Goal: Transaction & Acquisition: Purchase product/service

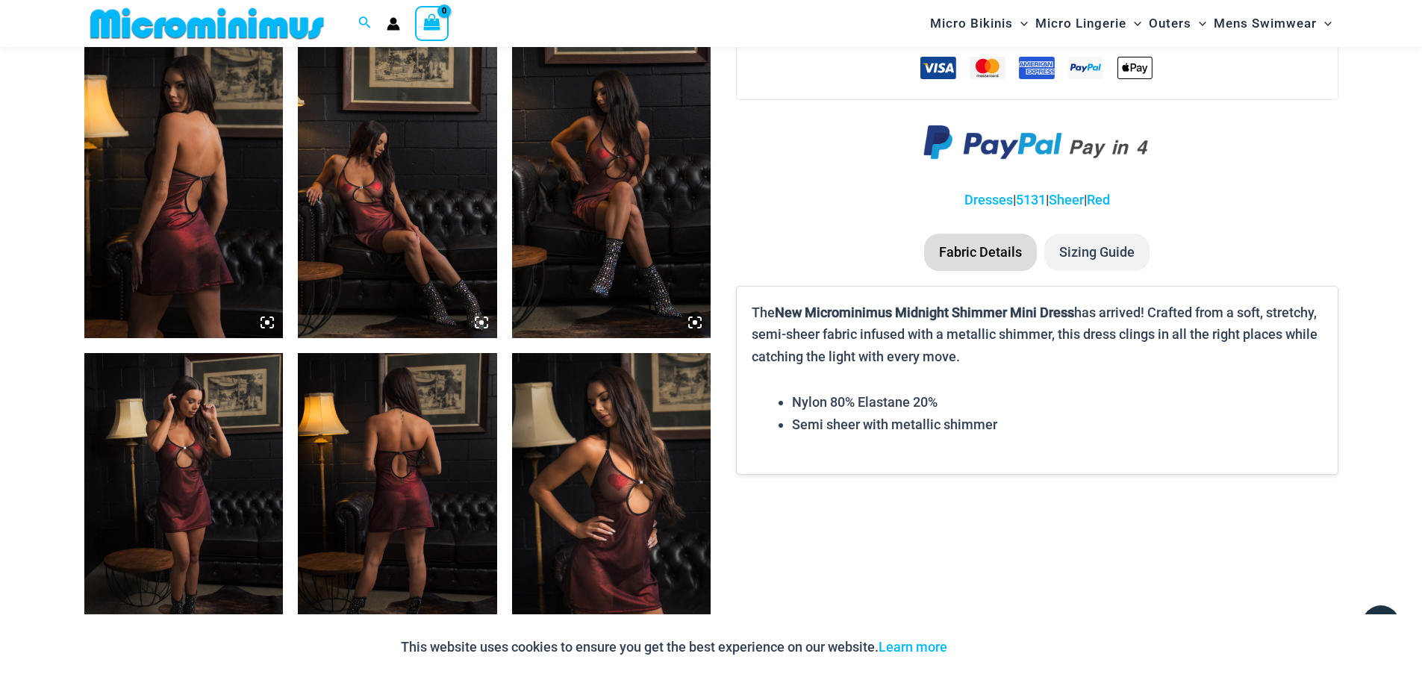
scroll to position [1033, 0]
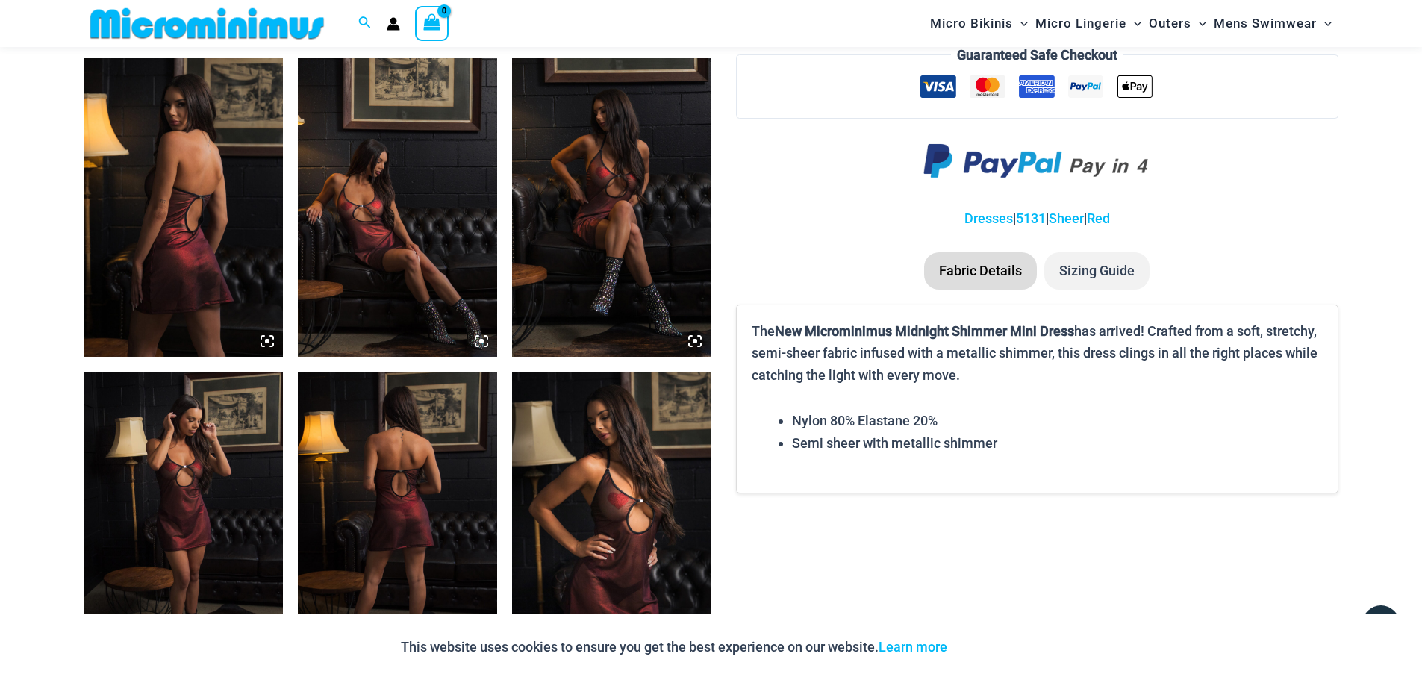
click at [169, 256] on img at bounding box center [183, 207] width 199 height 299
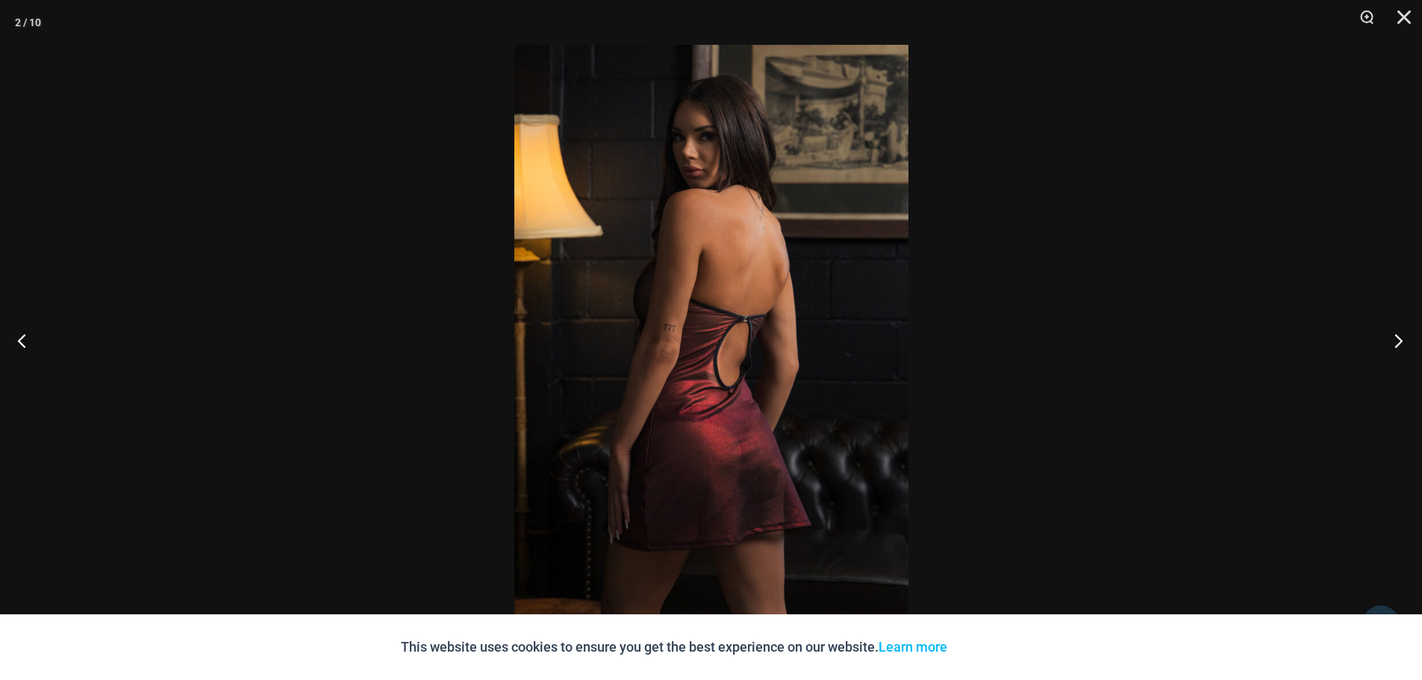
click at [1399, 343] on button "Next" at bounding box center [1394, 340] width 56 height 75
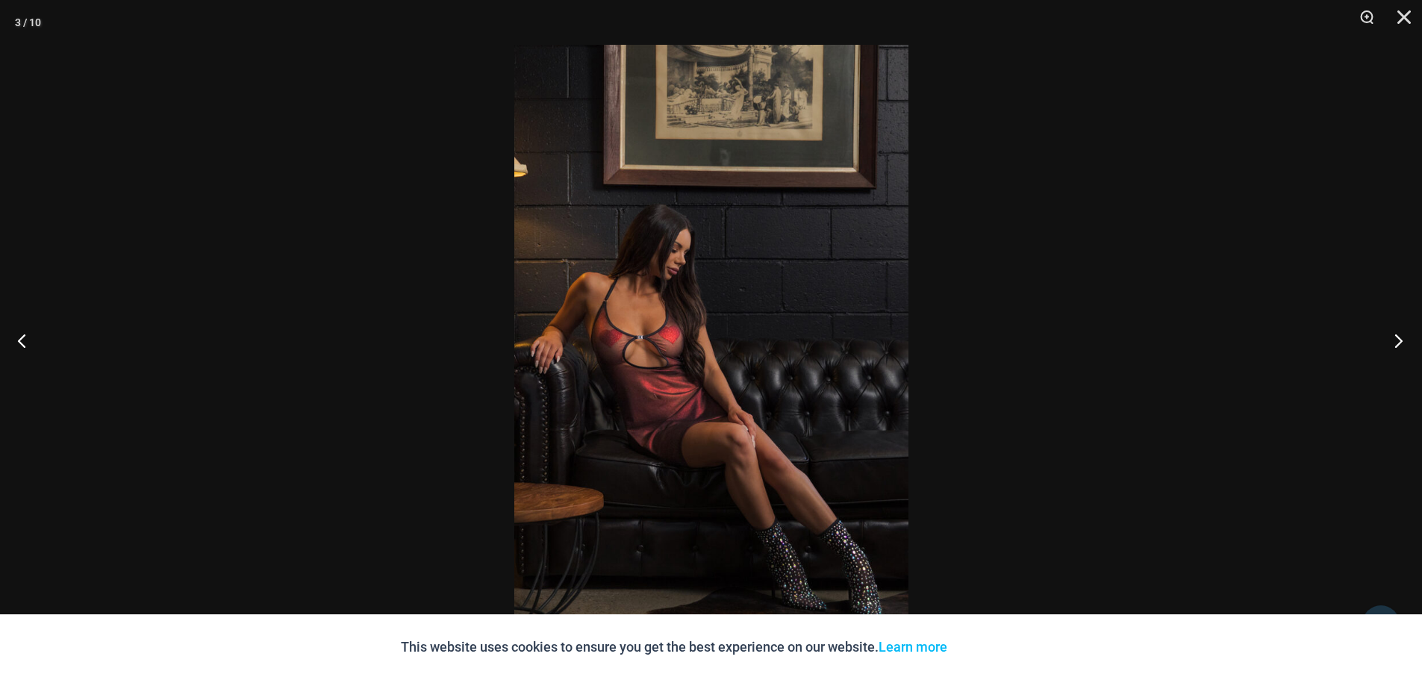
click at [1399, 343] on button "Next" at bounding box center [1394, 340] width 56 height 75
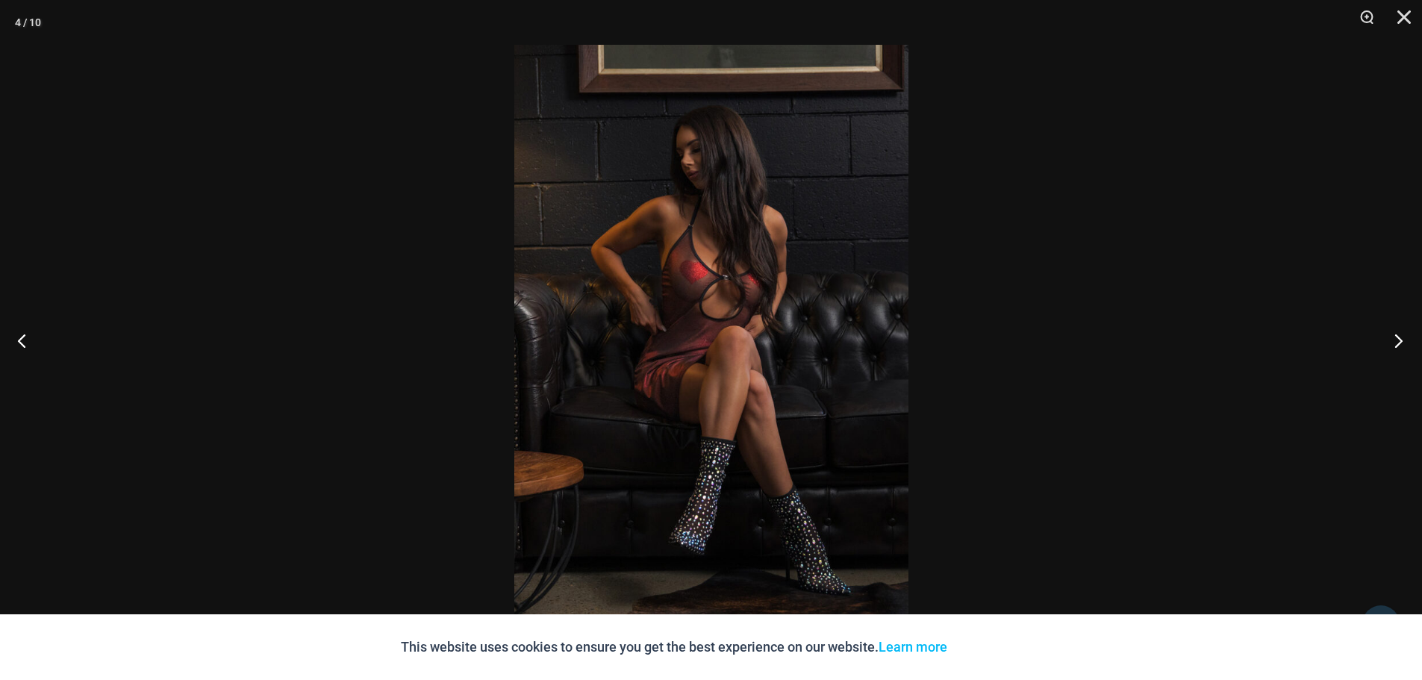
click at [1399, 343] on button "Next" at bounding box center [1394, 340] width 56 height 75
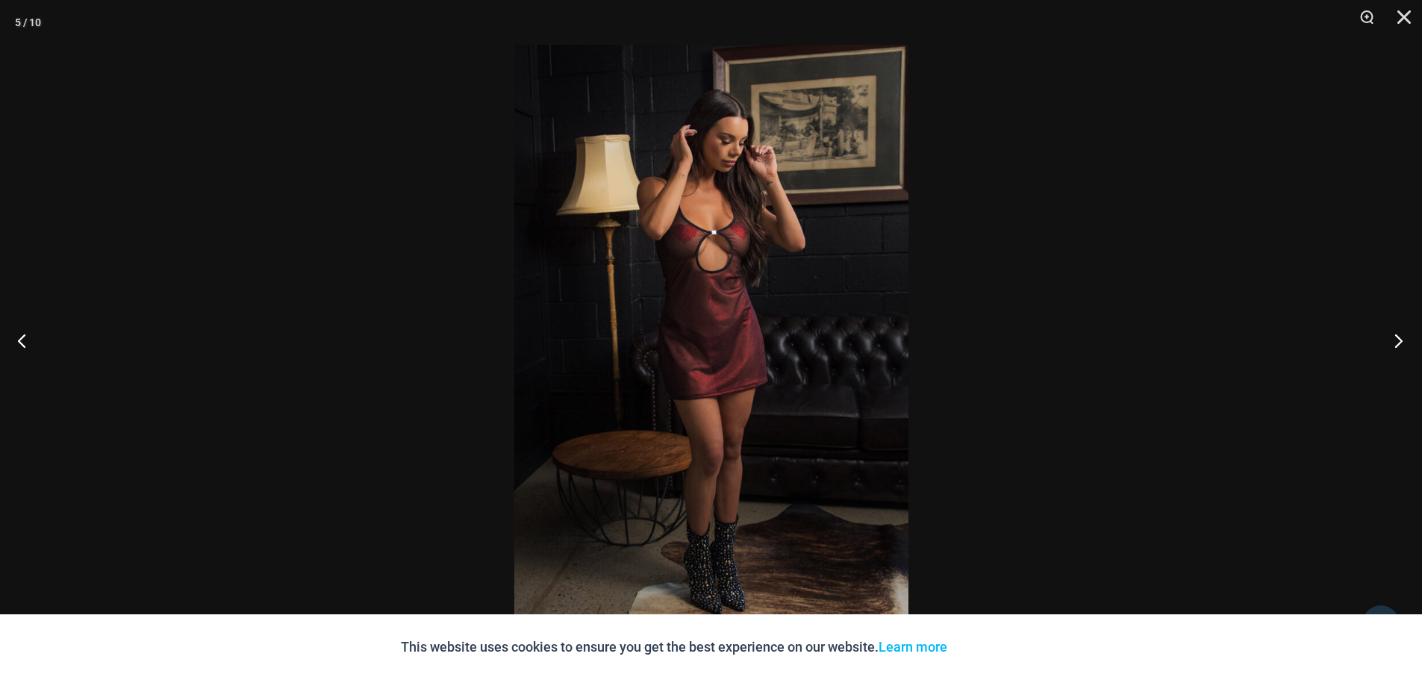
click at [1399, 343] on button "Next" at bounding box center [1394, 340] width 56 height 75
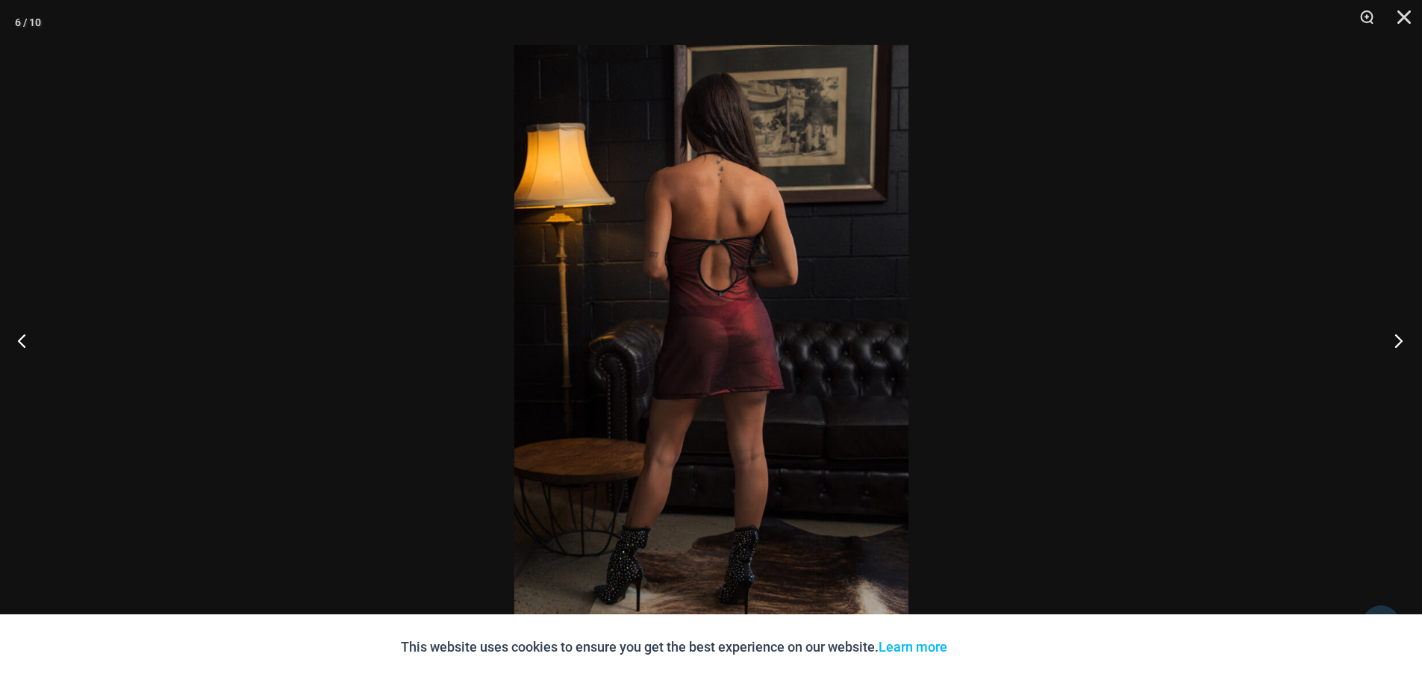
click at [1399, 343] on button "Next" at bounding box center [1394, 340] width 56 height 75
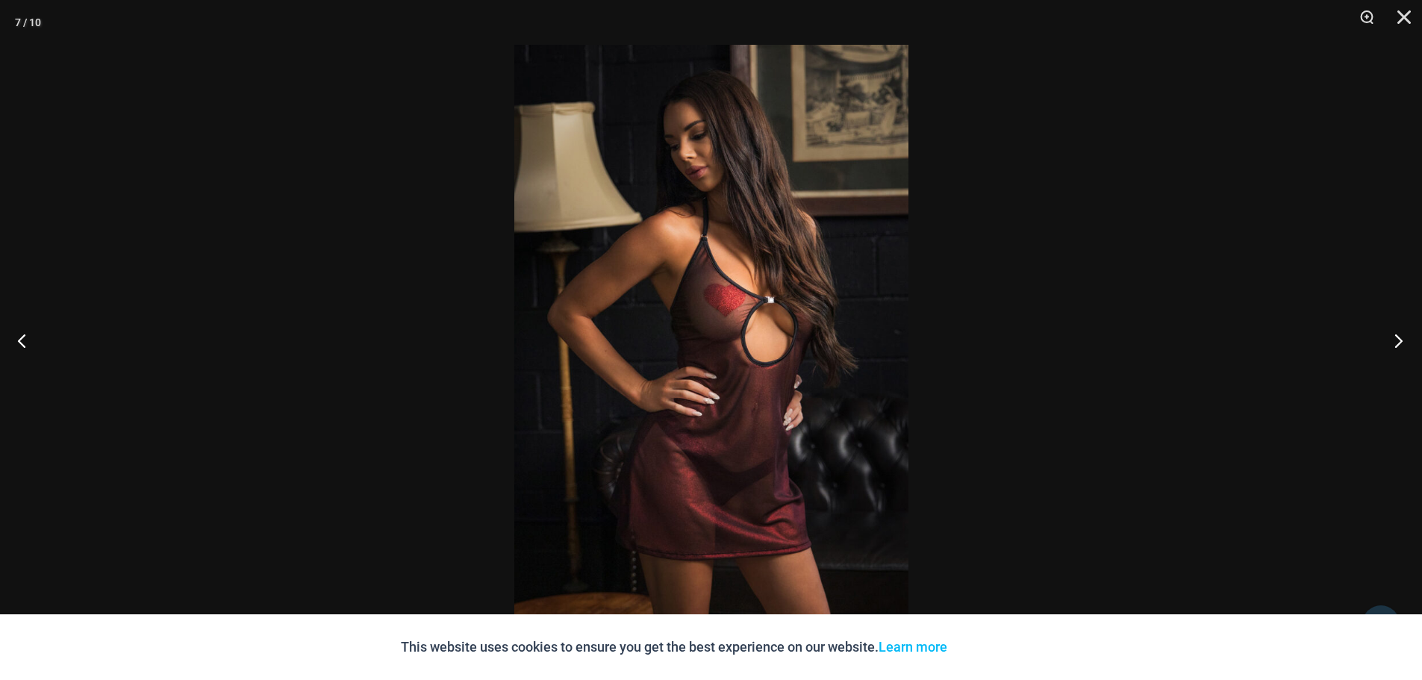
click at [1399, 343] on button "Next" at bounding box center [1394, 340] width 56 height 75
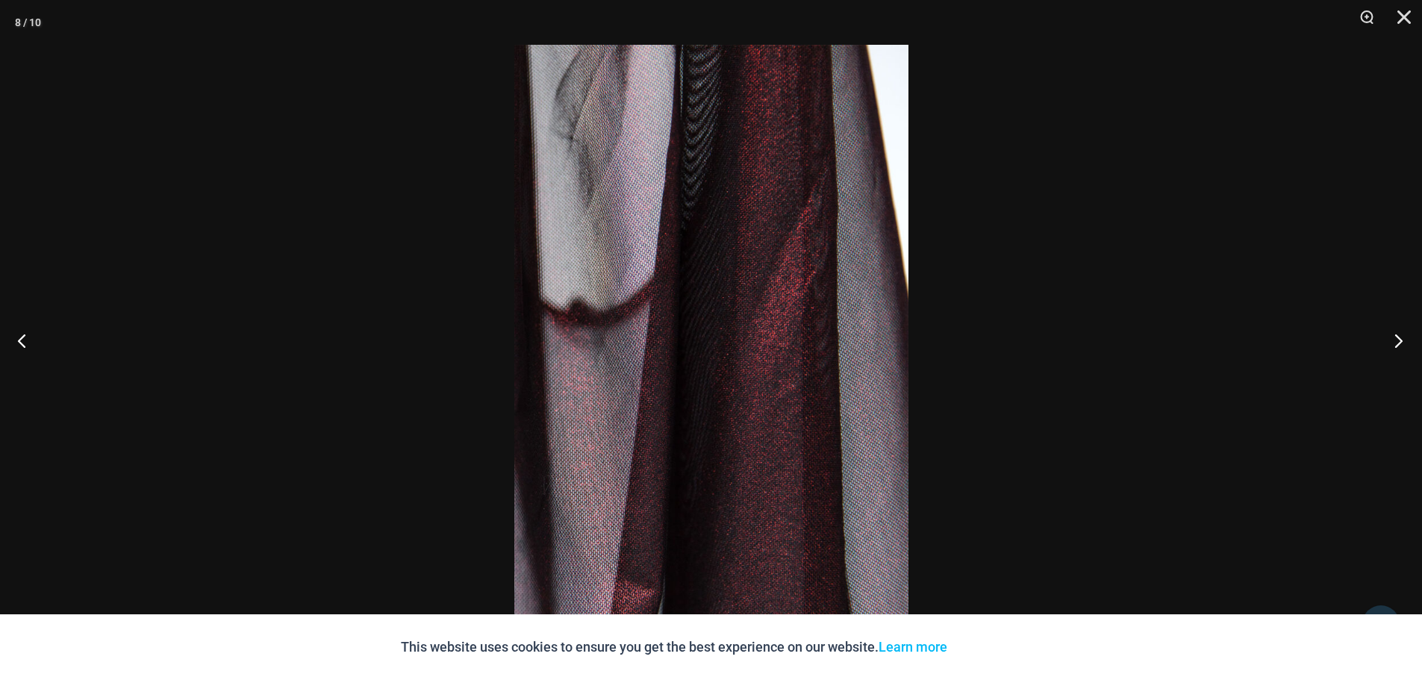
click at [1399, 343] on button "Next" at bounding box center [1394, 340] width 56 height 75
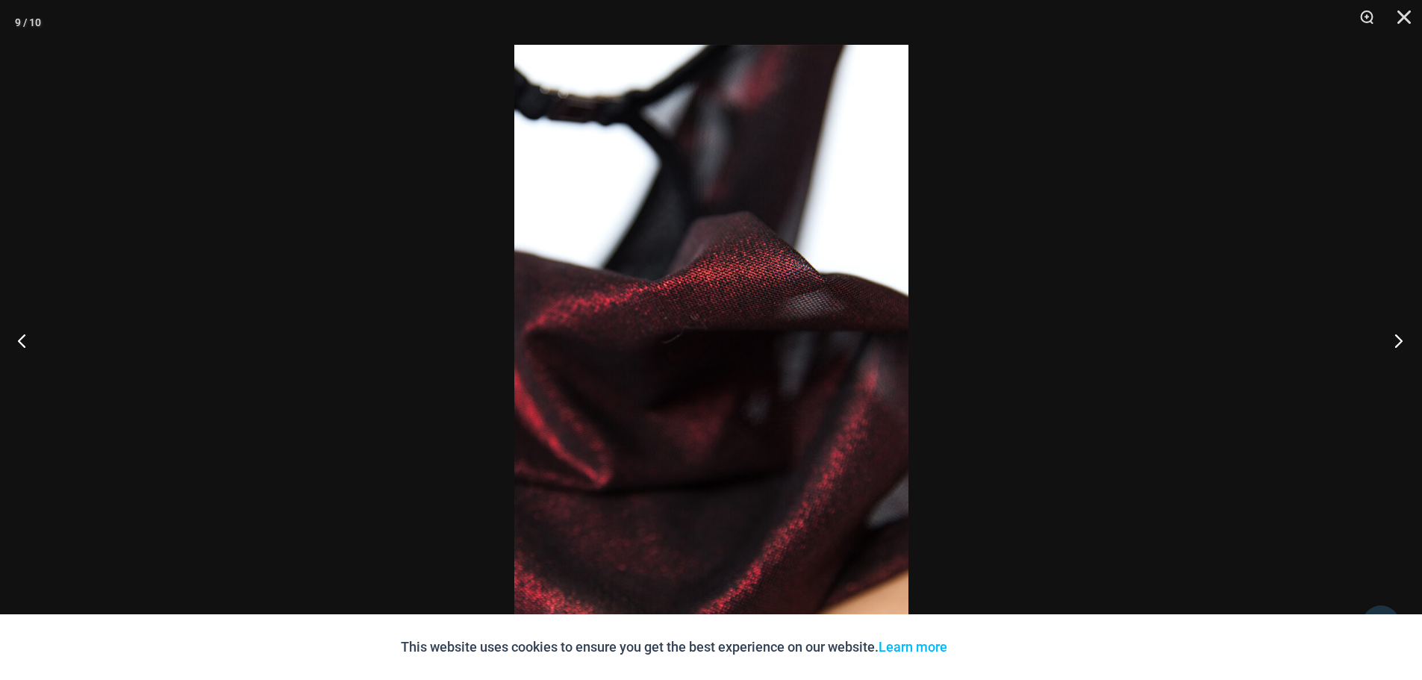
click at [1399, 343] on button "Next" at bounding box center [1394, 340] width 56 height 75
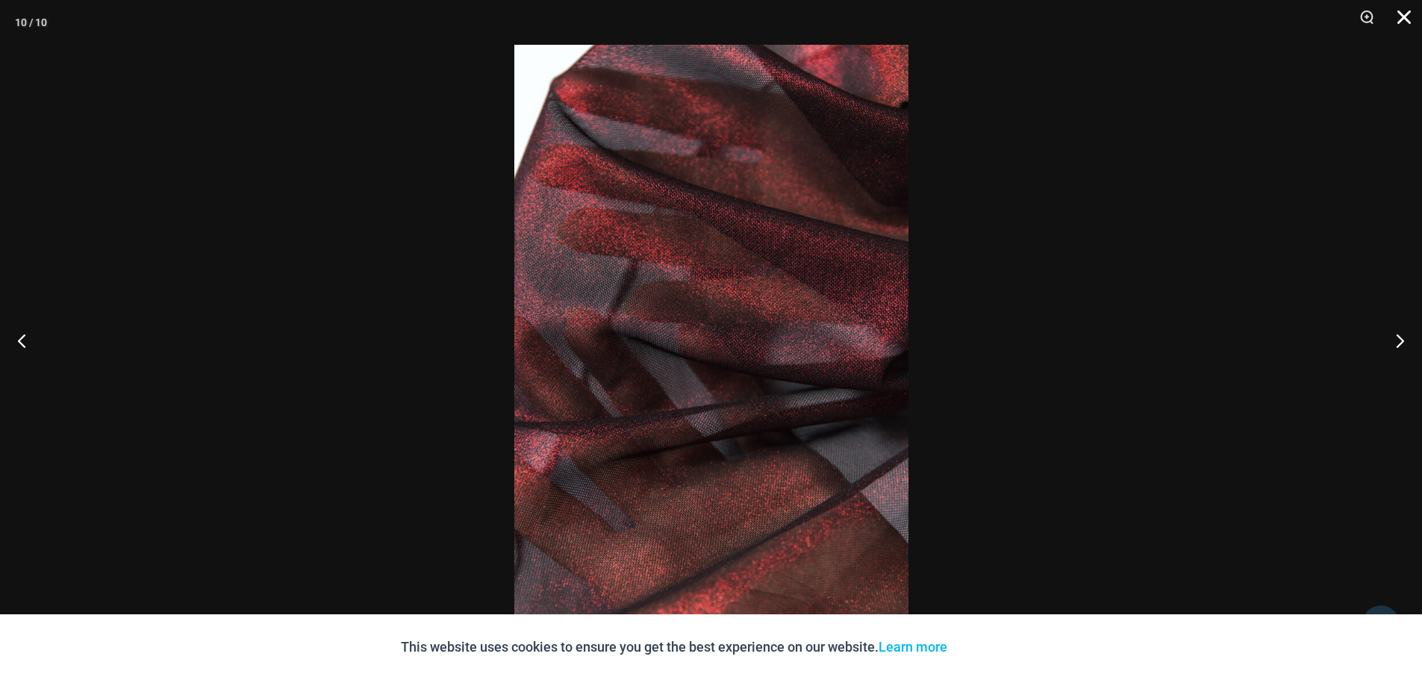
click at [1404, 19] on button "Close" at bounding box center [1398, 22] width 37 height 45
